Goal: Information Seeking & Learning: Find specific fact

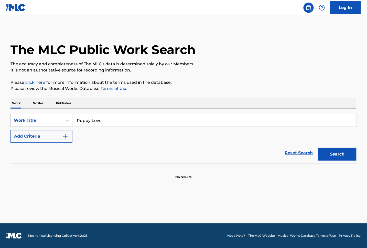
type input "Puppy Love"
click at [68, 134] on img "Search Form" at bounding box center [65, 136] width 6 height 6
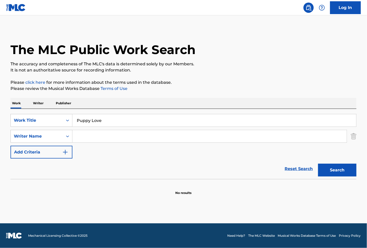
click at [96, 138] on input "Search Form" at bounding box center [209, 136] width 274 height 12
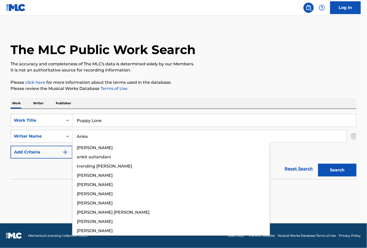
type input "Anka"
click at [318, 163] on button "Search" at bounding box center [337, 169] width 38 height 13
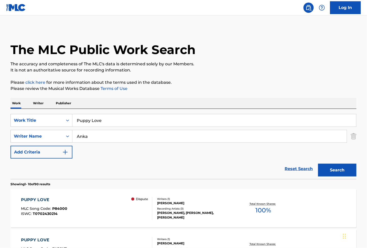
scroll to position [102, 0]
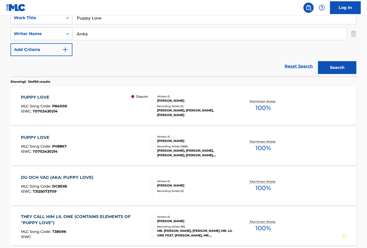
click at [332, 114] on div "PUPPY LOVE MLC Song Code : P84000 ISWC : T0702430214 Dispute Writers ( 1 ) [PER…" at bounding box center [183, 105] width 346 height 38
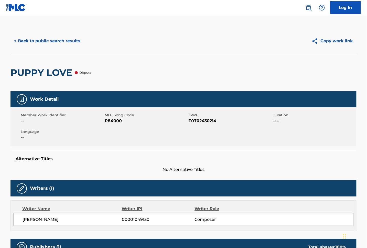
click at [54, 40] on button "< Back to public search results" at bounding box center [46, 41] width 73 height 13
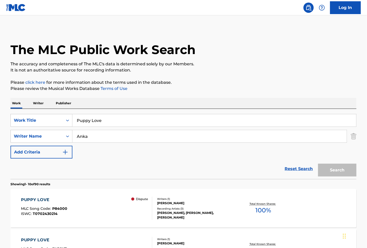
scroll to position [102, 0]
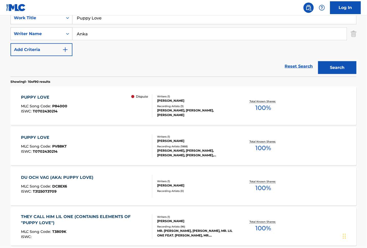
click at [95, 154] on div "PUPPY LOVE MLC Song Code : PV88KT ISWC : T0702430214" at bounding box center [86, 145] width 131 height 23
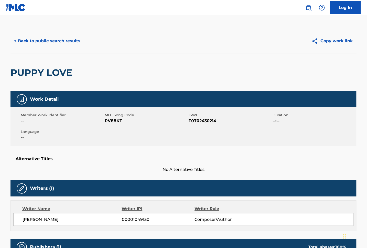
click at [63, 40] on button "< Back to public search results" at bounding box center [46, 41] width 73 height 13
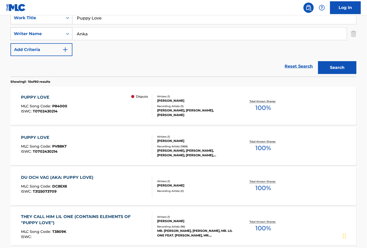
click at [97, 115] on div "PUPPY LOVE MLC Song Code : P84000 ISWC : T0702430214 Dispute" at bounding box center [86, 105] width 131 height 23
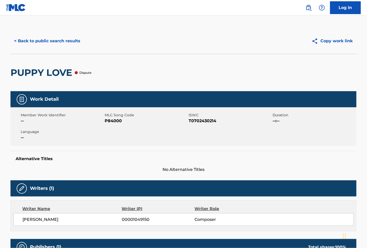
click at [51, 40] on button "< Back to public search results" at bounding box center [46, 41] width 73 height 13
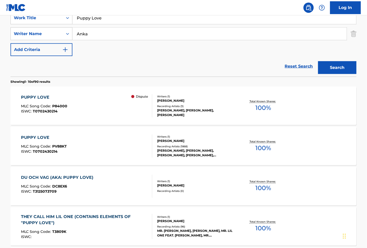
click at [131, 190] on div "DU OCH VAG (AKA: PUPPY LOVE) MLC Song Code : DC8EX6 ISWC : T3125073709" at bounding box center [86, 185] width 131 height 23
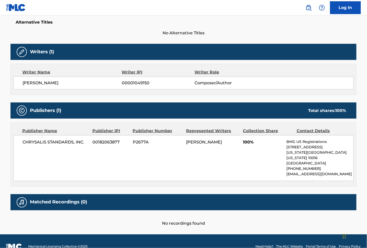
scroll to position [142, 0]
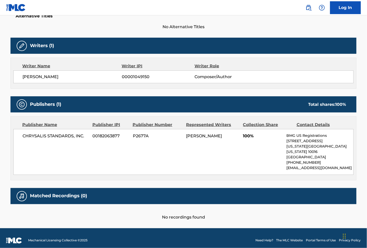
click at [246, 188] on div "Matched Recordings (0)" at bounding box center [183, 196] width 346 height 16
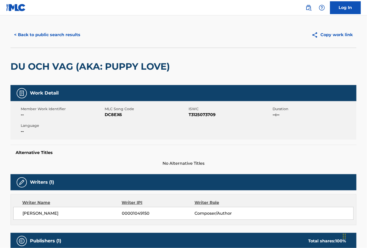
scroll to position [0, 0]
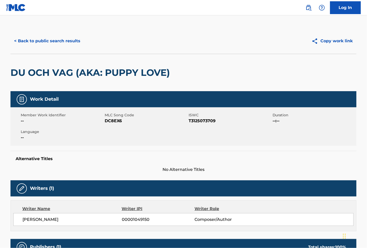
click at [42, 39] on button "< Back to public search results" at bounding box center [46, 41] width 73 height 13
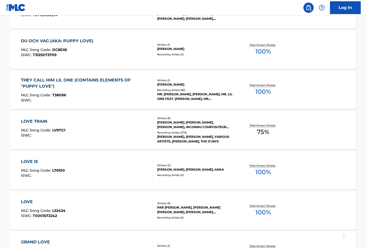
scroll to position [341, 0]
